Goal: Transaction & Acquisition: Purchase product/service

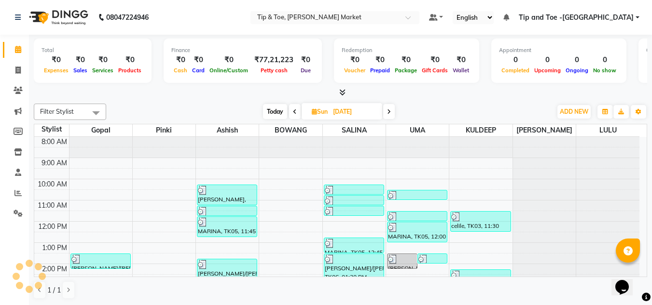
click at [391, 113] on span at bounding box center [389, 111] width 12 height 15
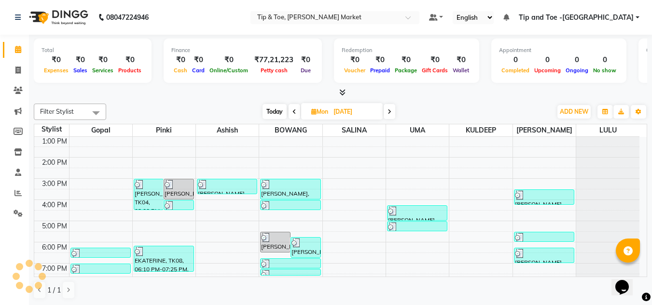
click at [391, 113] on icon at bounding box center [389, 112] width 4 height 6
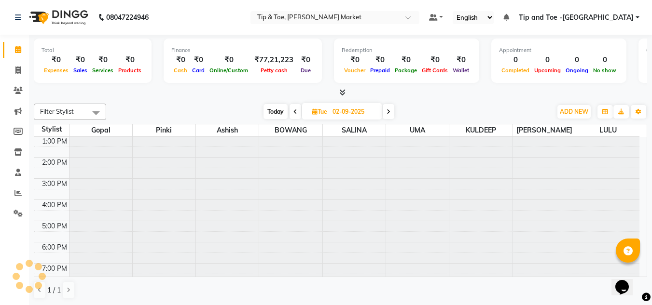
scroll to position [107, 0]
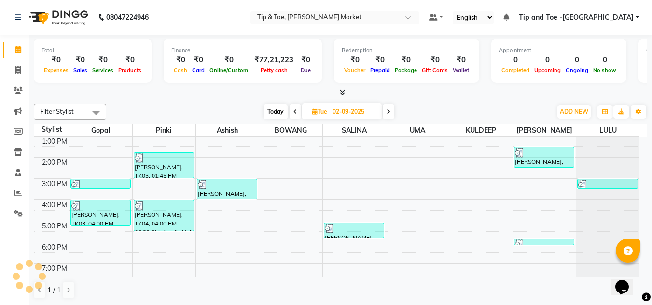
click at [391, 113] on span at bounding box center [389, 111] width 12 height 15
type input "[DATE]"
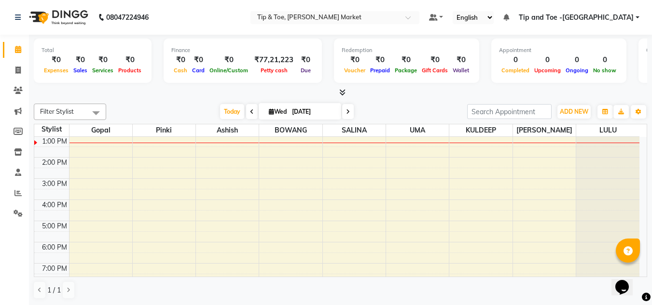
click at [549, 172] on div "8:00 AM 9:00 AM 10:00 AM 11:00 AM 12:00 PM 1:00 PM 2:00 PM 3:00 PM 4:00 PM 5:00…" at bounding box center [336, 167] width 605 height 275
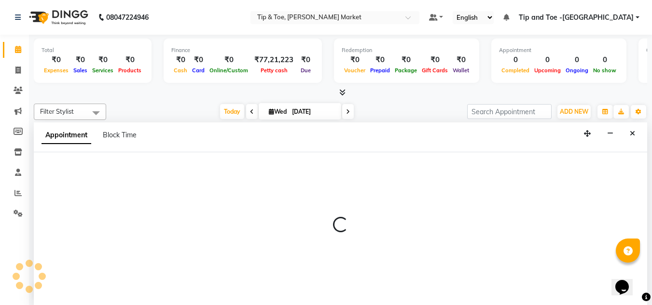
scroll to position [0, 0]
select select "90516"
select select "870"
select select "tentative"
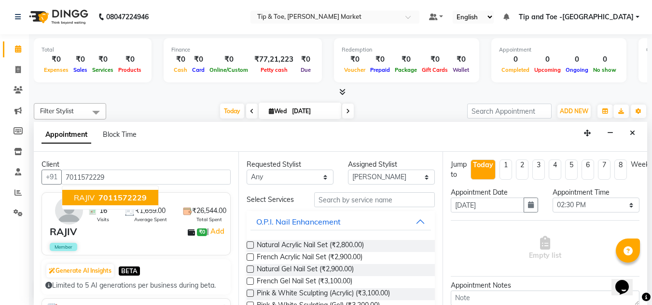
click at [115, 196] on span "7011572229" at bounding box center [122, 198] width 48 height 10
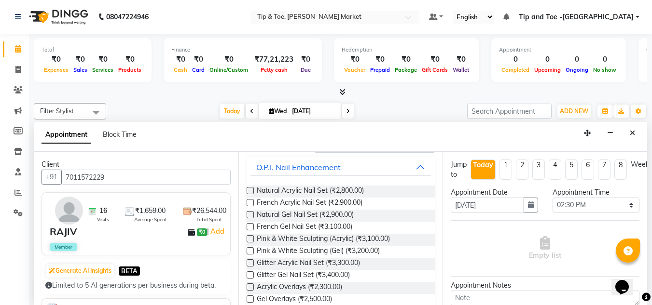
scroll to position [0, 0]
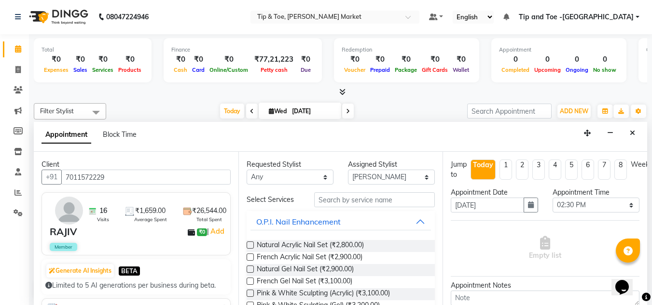
type input "7011572229"
click at [342, 198] on input "text" at bounding box center [374, 200] width 121 height 15
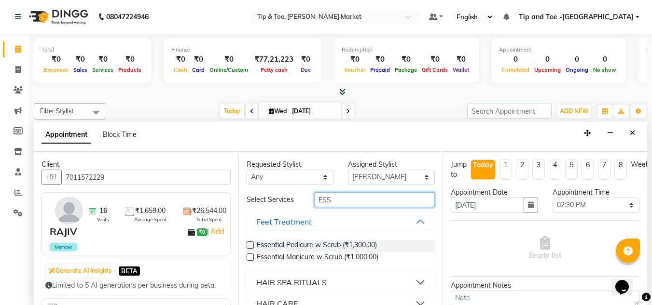
type input "ESS"
click at [249, 243] on label at bounding box center [250, 245] width 7 height 7
click at [249, 243] on input "checkbox" at bounding box center [250, 246] width 6 height 6
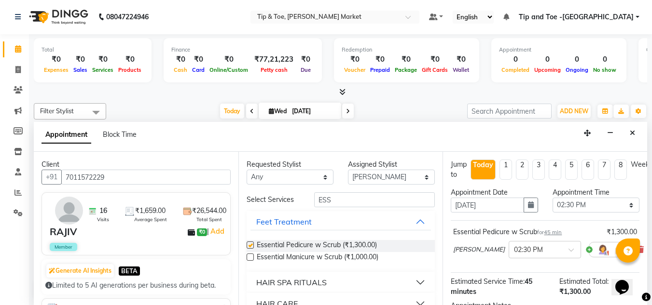
checkbox input "false"
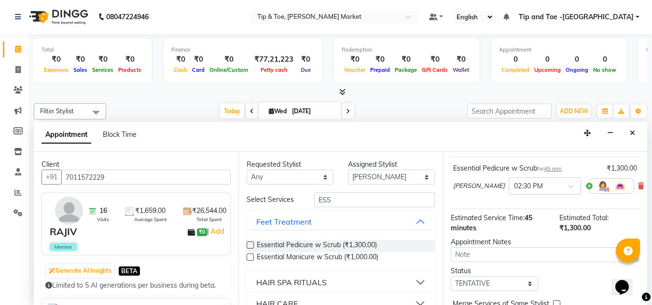
scroll to position [118, 0]
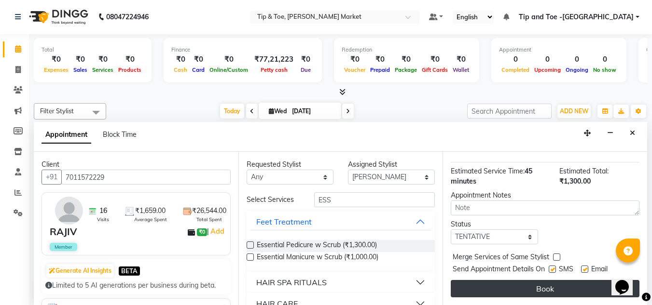
click at [499, 285] on button "Book" at bounding box center [545, 288] width 189 height 17
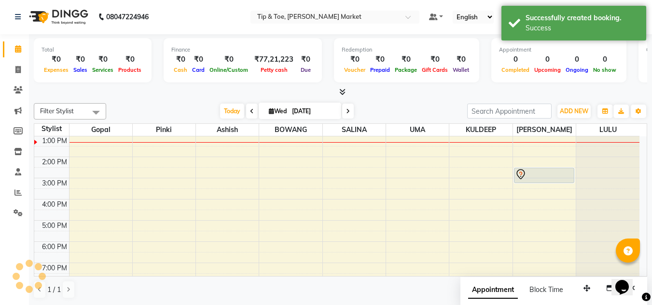
scroll to position [0, 0]
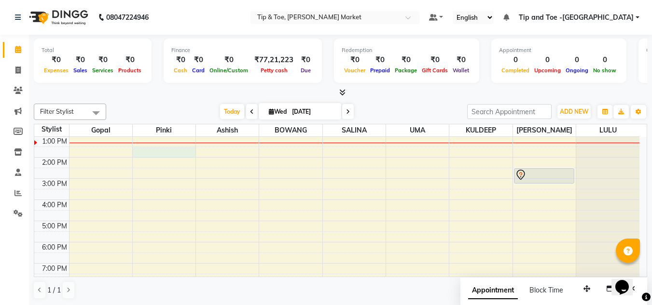
click at [165, 151] on div "8:00 AM 9:00 AM 10:00 AM 11:00 AM 12:00 PM 1:00 PM 2:00 PM 3:00 PM 4:00 PM 5:00…" at bounding box center [336, 167] width 605 height 275
select select "41968"
select select "810"
select select "tentative"
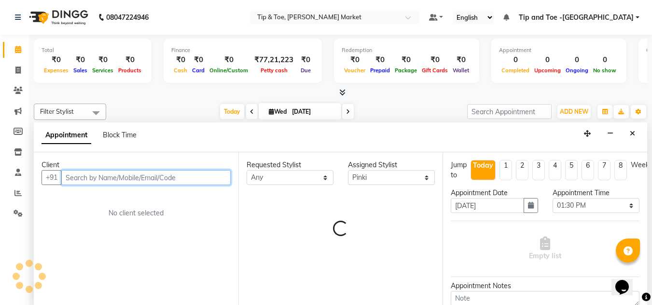
scroll to position [0, 0]
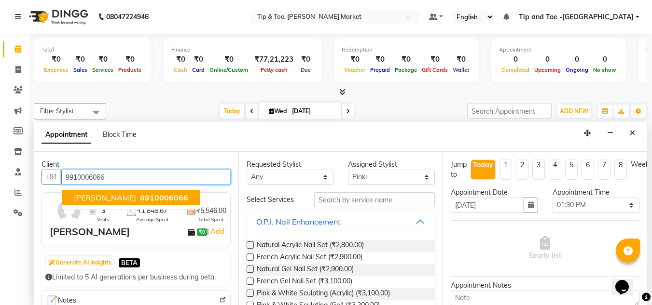
click at [123, 197] on span "[PERSON_NAME]" at bounding box center [105, 198] width 62 height 10
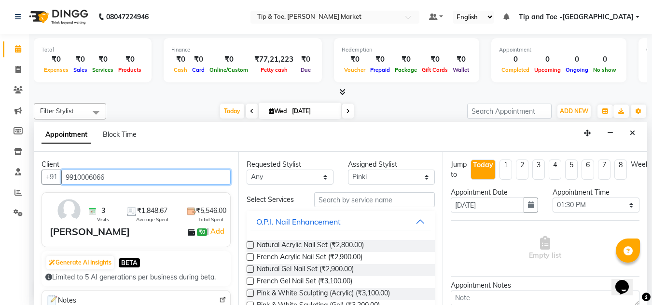
type input "9910006066"
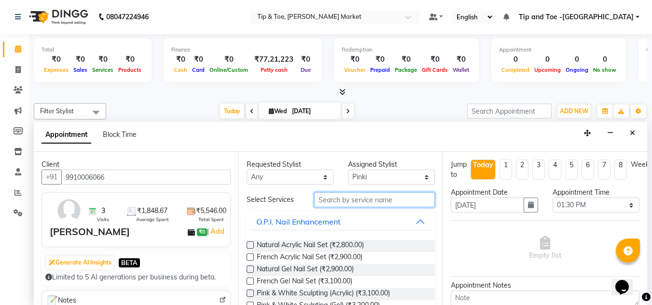
click at [339, 200] on input "text" at bounding box center [374, 200] width 121 height 15
type input "G"
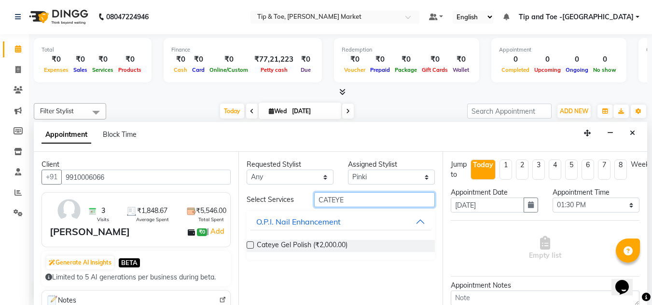
type input "CATEYE"
click at [249, 244] on label at bounding box center [250, 245] width 7 height 7
click at [249, 244] on input "checkbox" at bounding box center [250, 246] width 6 height 6
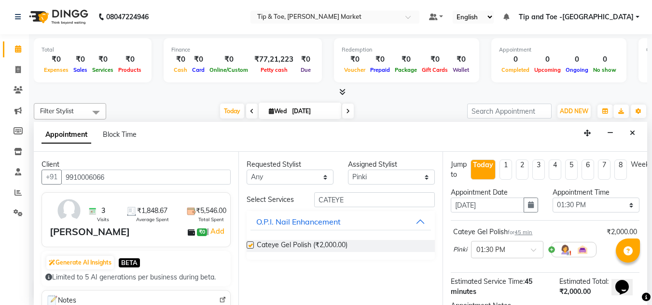
checkbox input "false"
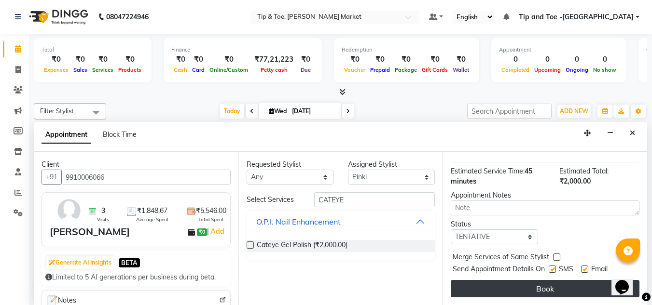
click at [549, 281] on button "Book" at bounding box center [545, 288] width 189 height 17
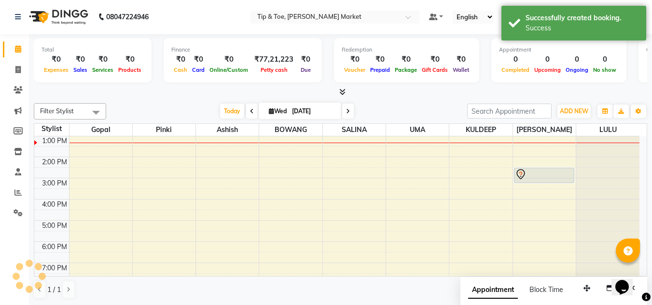
scroll to position [0, 0]
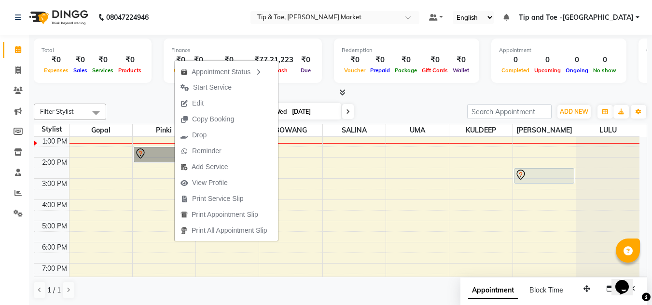
click at [152, 217] on div "8:00 AM 9:00 AM 10:00 AM 11:00 AM 12:00 PM 1:00 PM 2:00 PM 3:00 PM 4:00 PM 5:00…" at bounding box center [336, 167] width 605 height 275
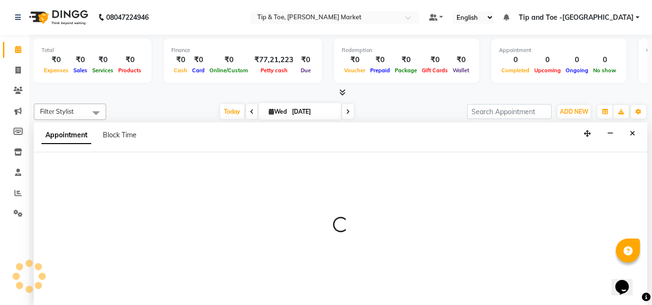
scroll to position [0, 0]
select select "41968"
select select "990"
select select "tentative"
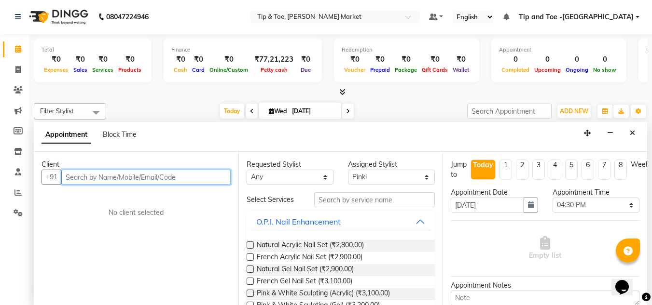
scroll to position [0, 0]
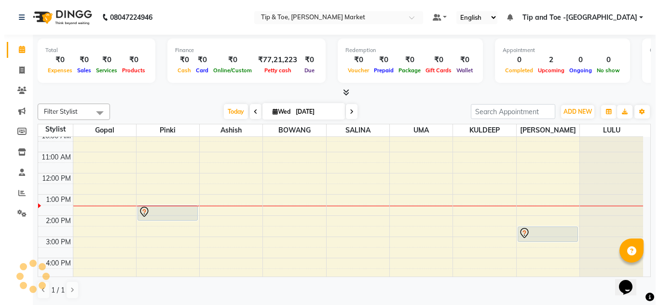
scroll to position [0, 0]
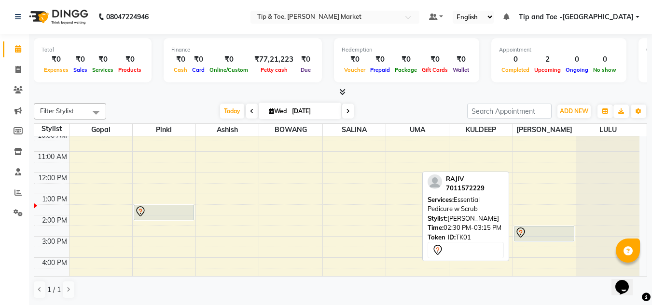
click at [525, 231] on icon at bounding box center [521, 233] width 12 height 12
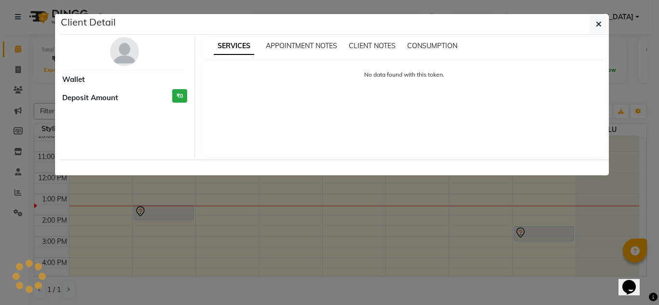
select select "7"
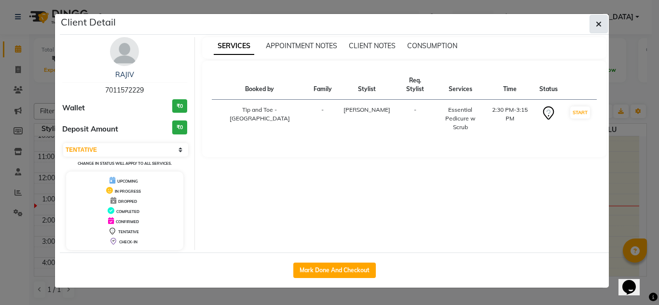
click at [600, 20] on icon "button" at bounding box center [599, 24] width 6 height 8
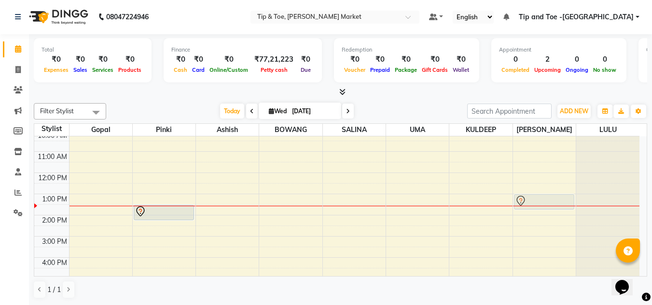
drag, startPoint x: 542, startPoint y: 231, endPoint x: 543, endPoint y: 202, distance: 29.0
click at [542, 199] on div "RAJIV, TK01, 02:30 PM-03:15 PM, Essential Pedicure w Scrub RAJIV, TK01, 02:30 P…" at bounding box center [544, 225] width 63 height 275
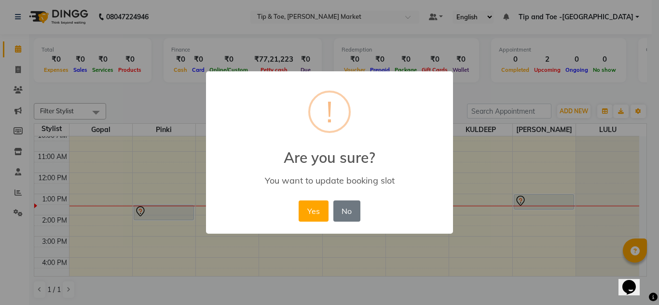
drag, startPoint x: 312, startPoint y: 215, endPoint x: 523, endPoint y: 215, distance: 210.8
click at [319, 215] on button "Yes" at bounding box center [313, 211] width 29 height 21
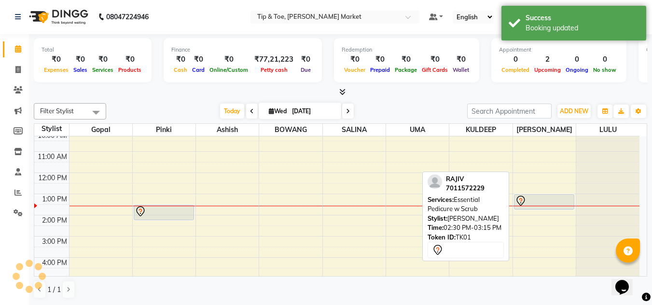
click at [543, 202] on div at bounding box center [544, 201] width 58 height 12
click at [542, 200] on div at bounding box center [544, 201] width 58 height 12
select select "7"
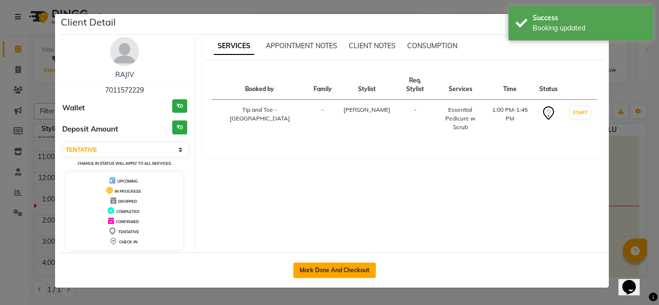
click at [344, 276] on button "Mark Done And Checkout" at bounding box center [334, 270] width 83 height 15
select select "5940"
select select "service"
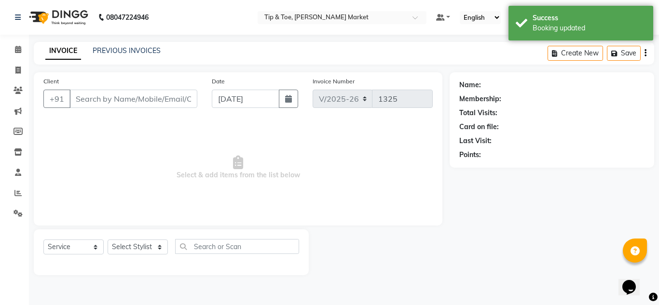
type input "7011572229"
select select "90516"
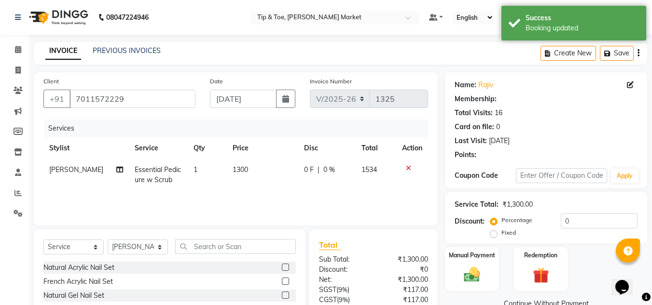
select select "1: Object"
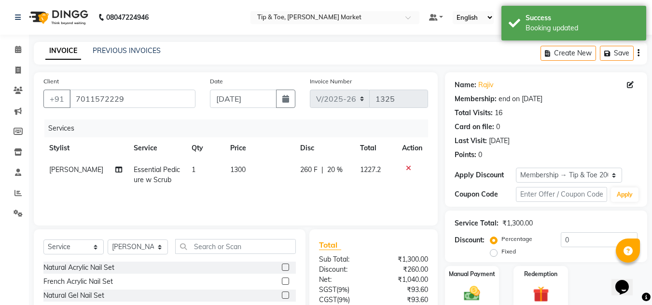
type input "20"
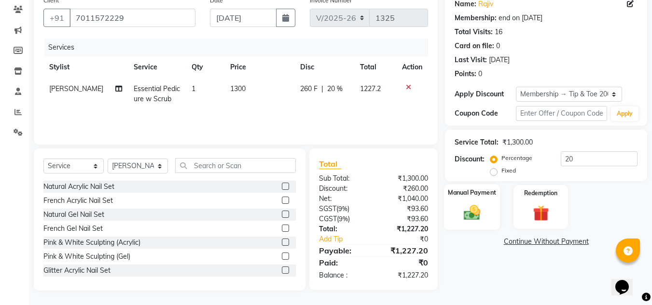
click at [473, 209] on img at bounding box center [471, 212] width 27 height 19
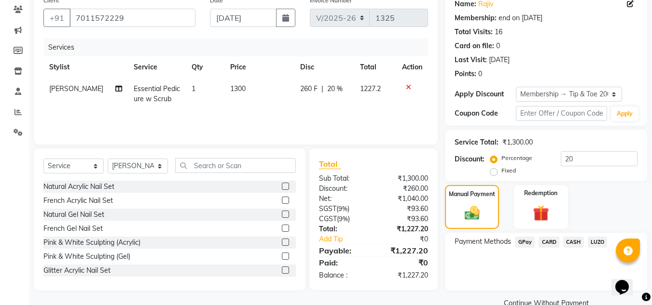
click at [545, 241] on span "CARD" at bounding box center [548, 242] width 21 height 11
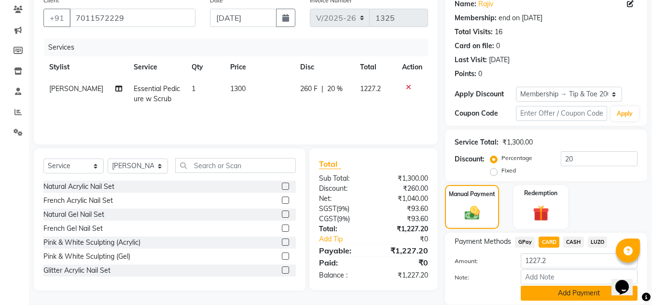
click at [567, 295] on button "Add Payment" at bounding box center [579, 293] width 117 height 15
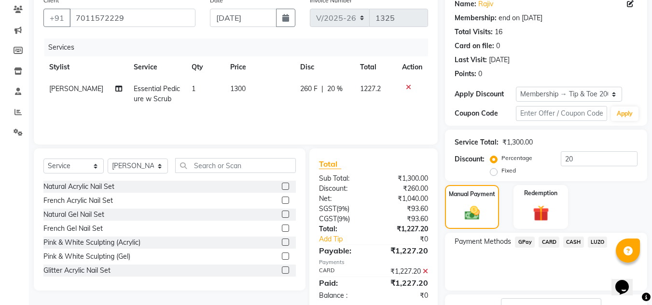
scroll to position [155, 0]
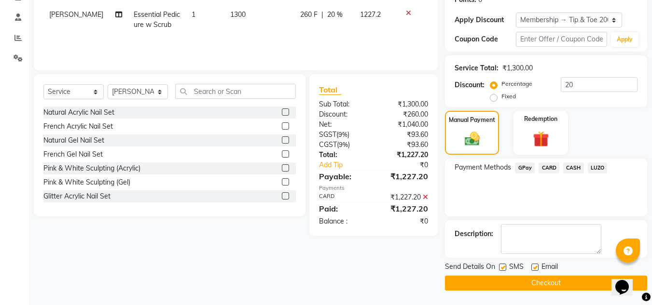
click at [550, 282] on button "Checkout" at bounding box center [546, 283] width 202 height 15
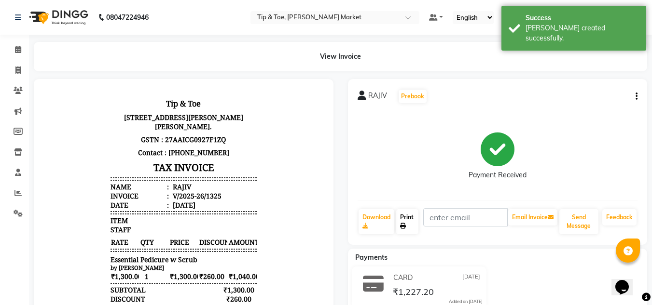
click at [407, 221] on link "Print" at bounding box center [407, 221] width 22 height 25
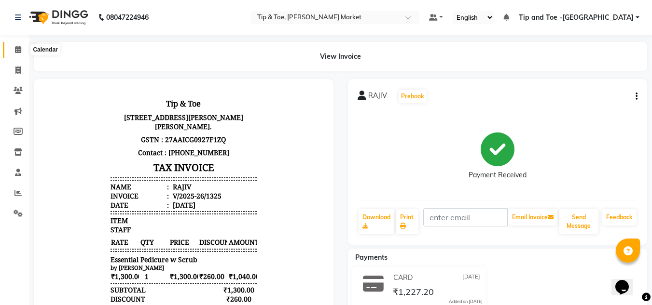
click at [18, 46] on span at bounding box center [18, 49] width 17 height 11
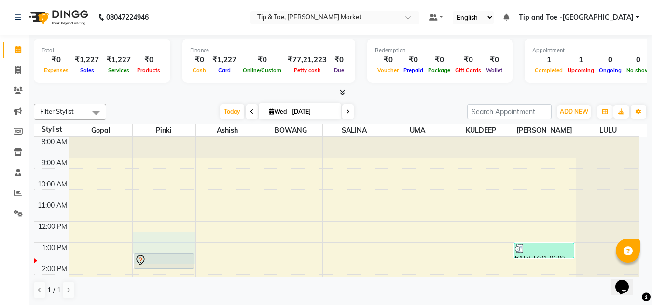
drag, startPoint x: 155, startPoint y: 261, endPoint x: 155, endPoint y: 237, distance: 23.6
click at [155, 237] on div "[PERSON_NAME], TK02, 01:30 PM-02:15 PM, Cateye Gel Polish" at bounding box center [164, 274] width 63 height 275
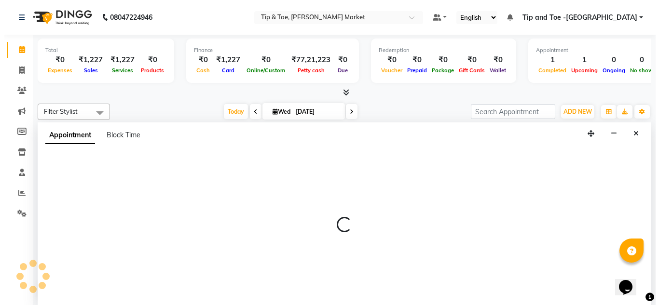
scroll to position [0, 0]
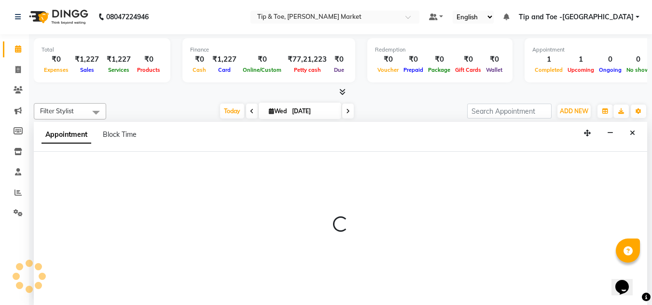
select select "41968"
select select "750"
select select "tentative"
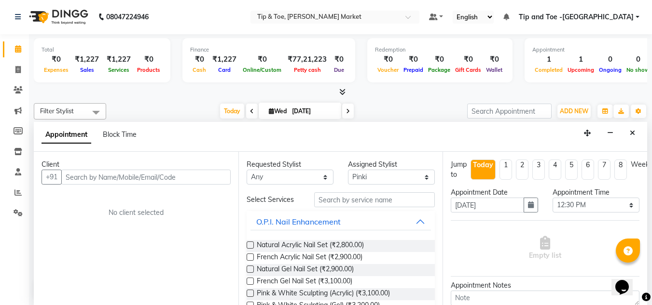
click at [636, 129] on button "Close" at bounding box center [632, 133] width 14 height 15
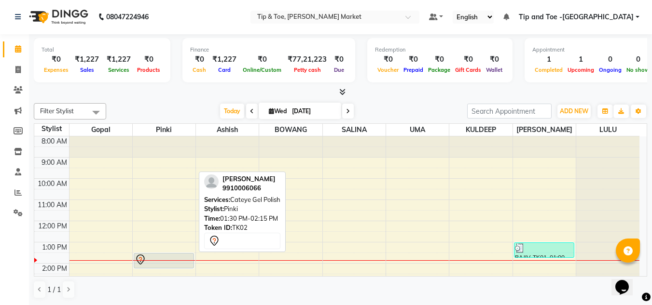
click at [159, 259] on div at bounding box center [164, 260] width 58 height 12
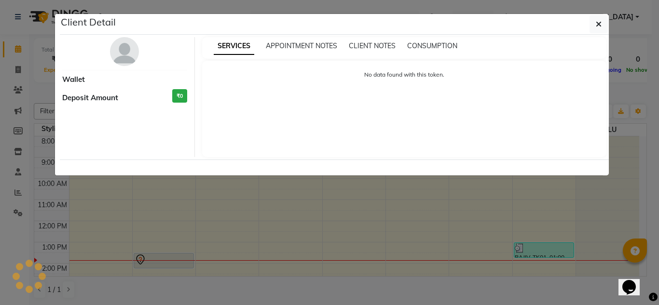
select select "7"
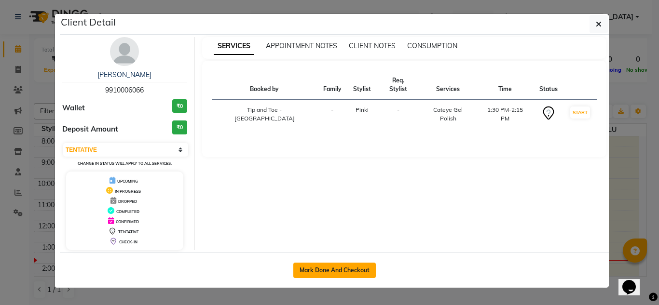
click at [355, 274] on button "Mark Done And Checkout" at bounding box center [334, 270] width 83 height 15
select select "5940"
select select "service"
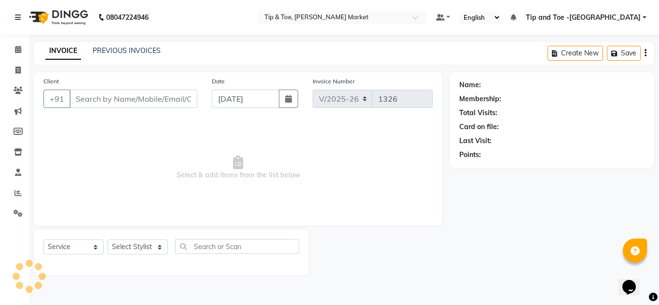
type input "9910006066"
select select "41968"
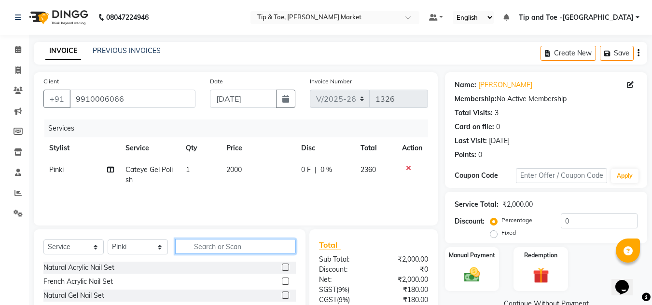
click input "text"
type input "A"
type input "TIP"
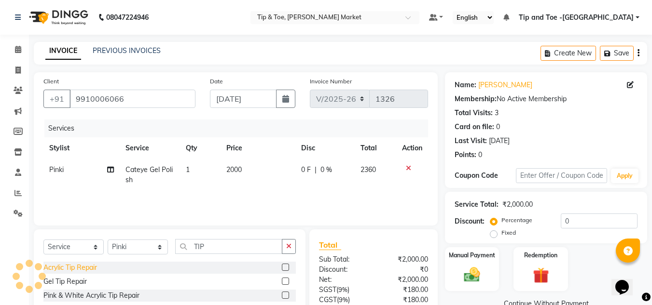
click div "Acrylic Tip Repair"
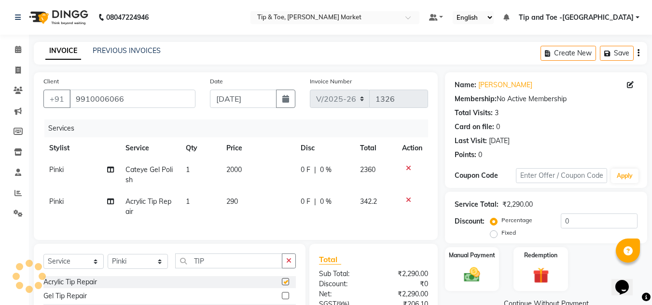
checkbox input "false"
click td "2000"
select select "41968"
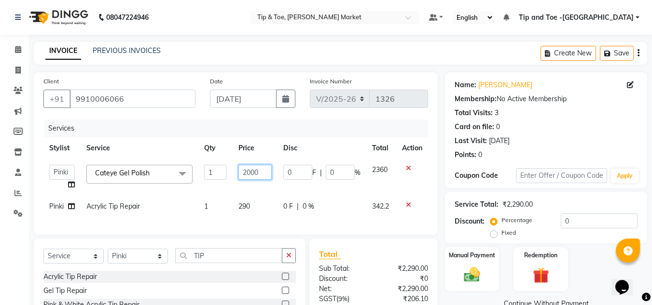
click input "2000"
type input "2500"
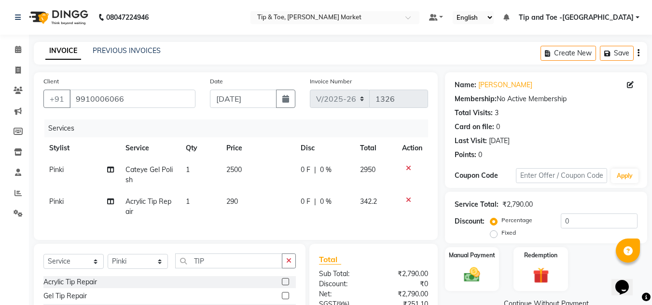
click td "1"
select select "41968"
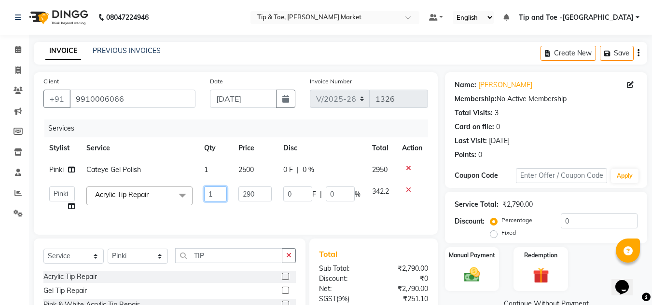
click input "1"
type input "2"
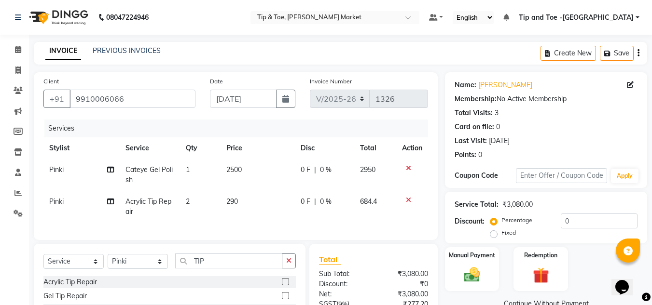
click td "290"
select select "41968"
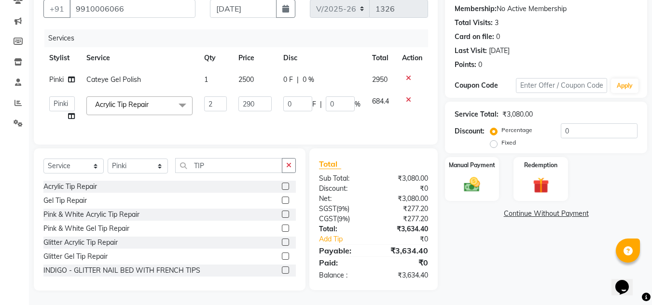
scroll to position [97, 0]
click div "Name: [PERSON_NAME] Membership: No Active Membership Total Visits: 3 Card on fi…"
click img
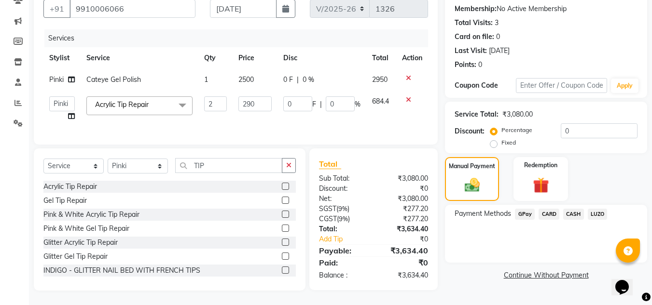
click span "CASH"
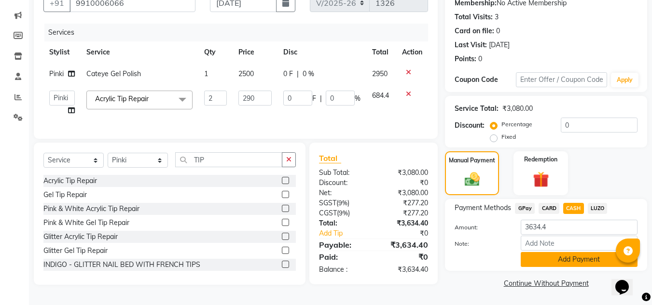
click button "Add Payment"
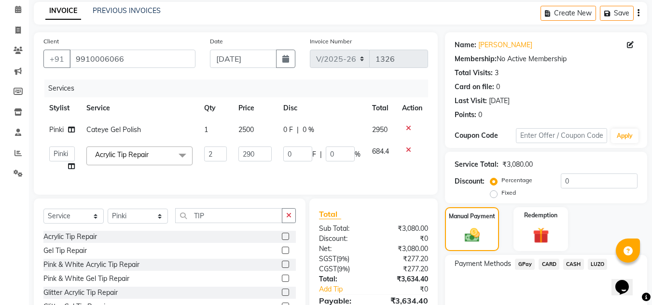
scroll to position [137, 0]
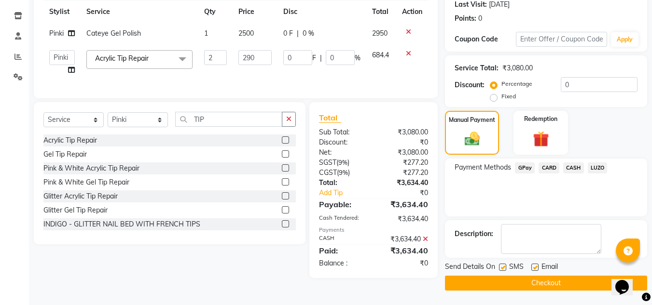
click button "Checkout"
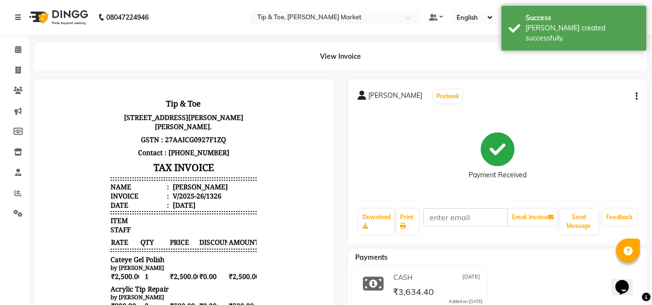
scroll to position [96, 0]
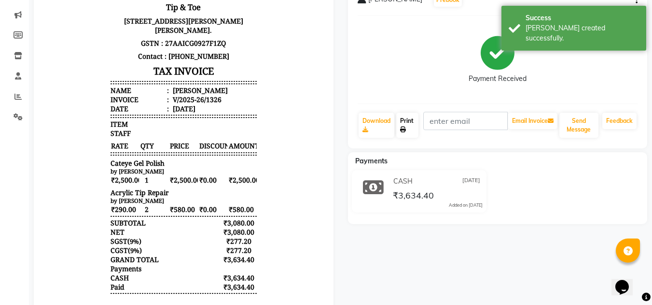
click link "Print"
